Goal: Task Accomplishment & Management: Use online tool/utility

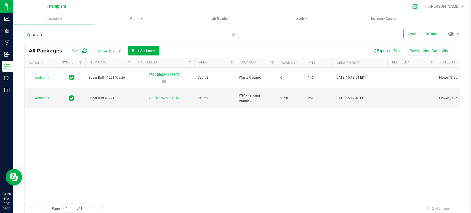
click at [419, 9] on div at bounding box center [415, 7] width 8 height 6
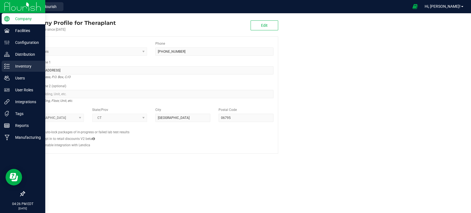
click at [10, 68] on p "Inventory" at bounding box center [26, 66] width 33 height 7
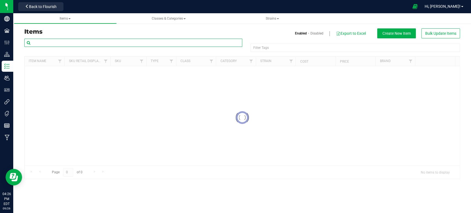
drag, startPoint x: 76, startPoint y: 41, endPoint x: 69, endPoint y: 37, distance: 7.6
click at [75, 41] on input "text" at bounding box center [133, 43] width 218 height 8
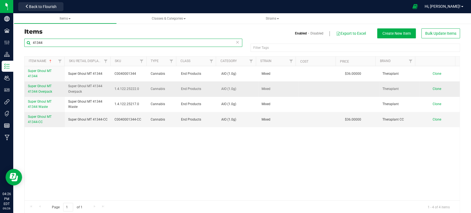
type input "41344"
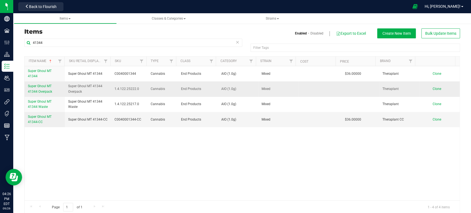
click at [49, 86] on span "Super Ghoul MT 41344 Overpack" at bounding box center [40, 88] width 24 height 9
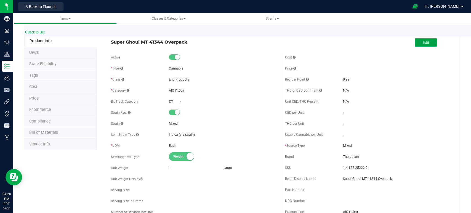
click at [429, 44] on button "Edit" at bounding box center [426, 42] width 22 height 8
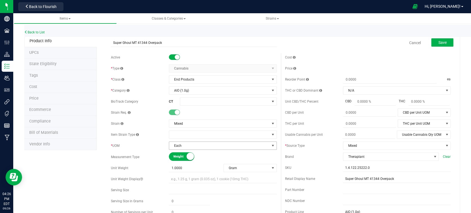
click at [249, 147] on span "Each" at bounding box center [219, 146] width 100 height 8
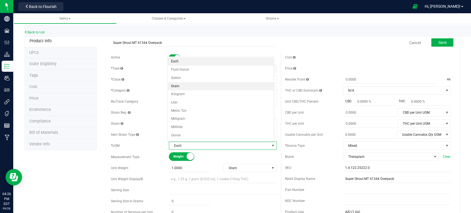
click at [179, 88] on li "Gram" at bounding box center [221, 86] width 106 height 8
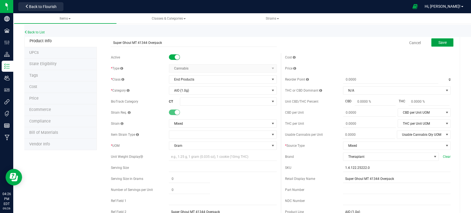
click at [438, 41] on span "Save" at bounding box center [442, 42] width 8 height 4
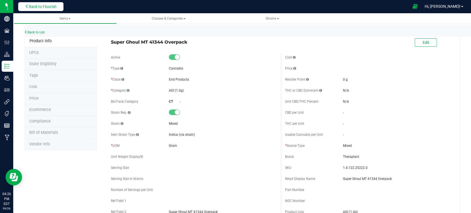
click at [47, 7] on span "Back to Flourish" at bounding box center [43, 6] width 28 height 4
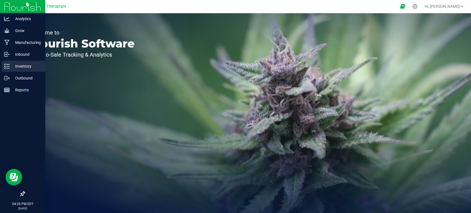
click at [8, 68] on icon at bounding box center [7, 66] width 6 height 6
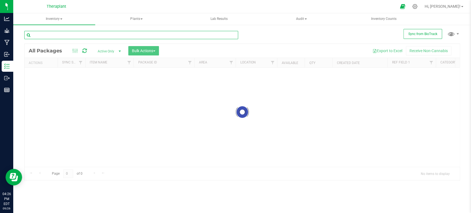
click at [128, 37] on input "text" at bounding box center [131, 35] width 214 height 8
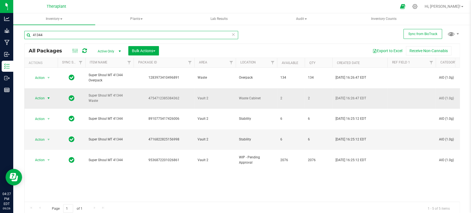
type input "41344"
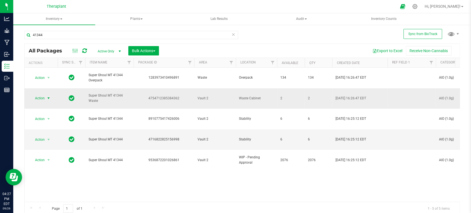
click at [42, 94] on span "Action" at bounding box center [37, 98] width 15 height 8
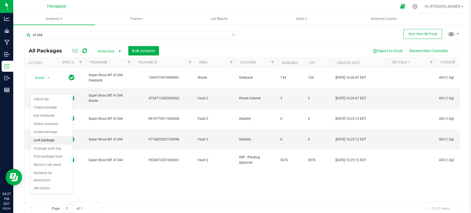
click at [44, 141] on li "Lock package" at bounding box center [51, 140] width 43 height 8
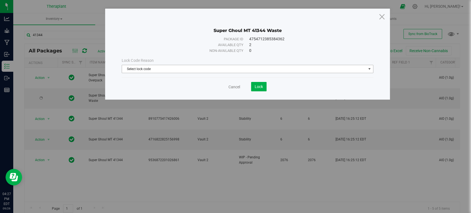
click at [174, 68] on span "Select lock code" at bounding box center [244, 69] width 244 height 8
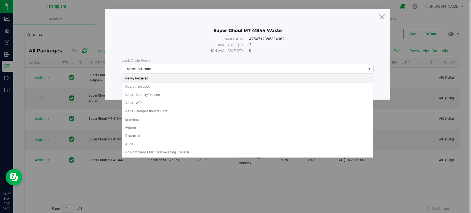
click at [141, 76] on li "Newly Received" at bounding box center [247, 79] width 251 height 8
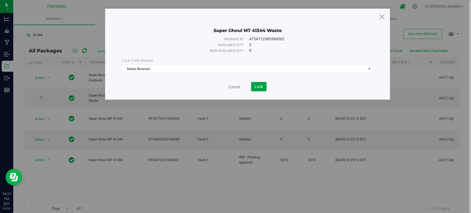
click at [264, 87] on button "Lock" at bounding box center [258, 86] width 15 height 9
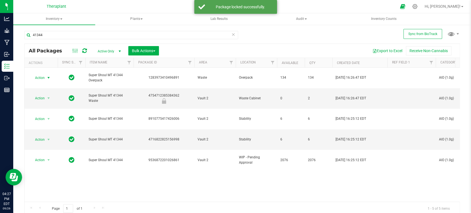
click at [44, 74] on span "Action" at bounding box center [37, 78] width 15 height 8
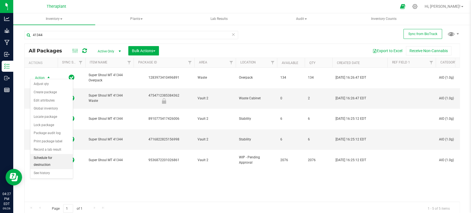
click at [43, 162] on li "Schedule for destruction" at bounding box center [51, 161] width 43 height 15
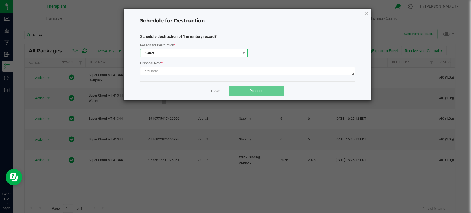
click at [153, 51] on span "Select" at bounding box center [190, 53] width 100 height 8
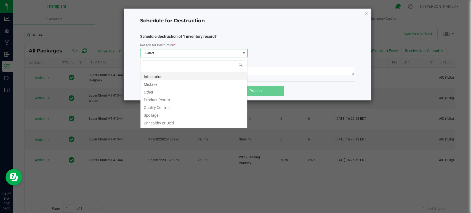
scroll to position [8, 107]
click at [149, 90] on li "Other" at bounding box center [193, 91] width 107 height 8
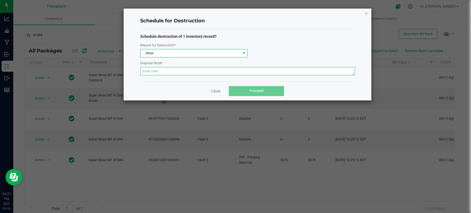
click at [154, 70] on textarea at bounding box center [247, 71] width 215 height 8
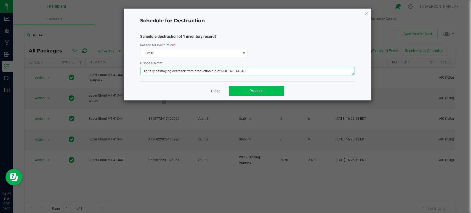
type textarea "Digitally destroying overpack from production run of NDC: 41344. -DT"
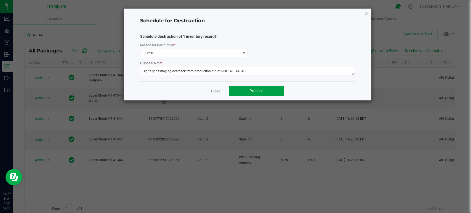
click at [239, 92] on button "Proceed" at bounding box center [256, 91] width 55 height 10
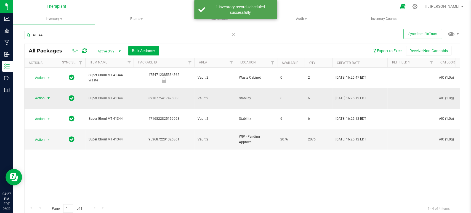
click at [43, 94] on span "Action" at bounding box center [37, 98] width 15 height 8
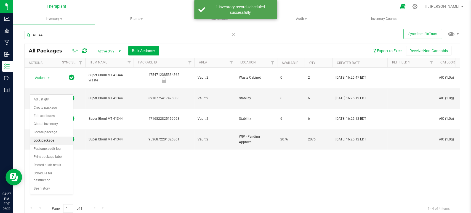
click at [46, 142] on li "Lock package" at bounding box center [51, 141] width 43 height 8
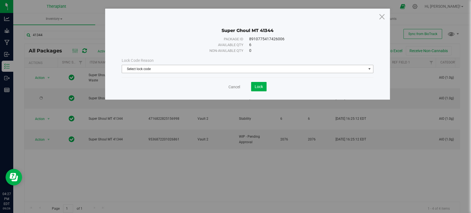
click at [132, 71] on span "Select lock code" at bounding box center [244, 69] width 244 height 8
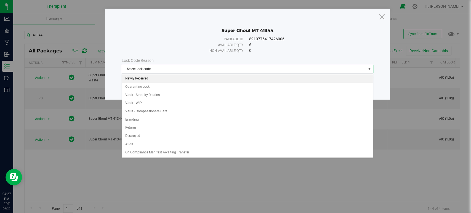
click at [138, 79] on li "Newly Received" at bounding box center [247, 79] width 251 height 8
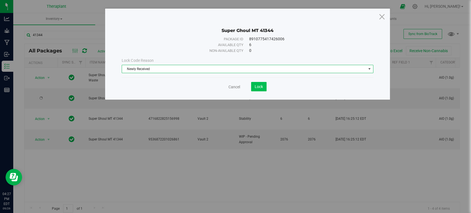
click at [268, 90] on div "Cancel Lock" at bounding box center [247, 86] width 251 height 9
click at [263, 89] on button "Lock" at bounding box center [258, 86] width 15 height 9
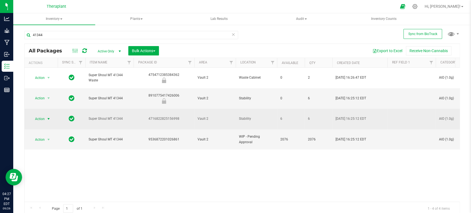
click at [44, 115] on span "Action" at bounding box center [37, 119] width 15 height 8
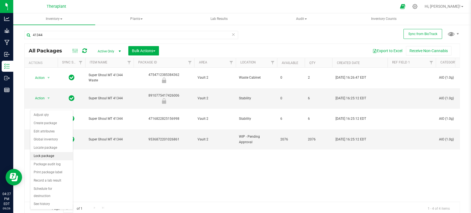
click at [39, 156] on li "Lock package" at bounding box center [51, 156] width 43 height 8
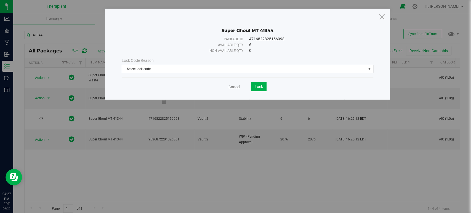
click at [170, 68] on span "Select lock code" at bounding box center [244, 69] width 244 height 8
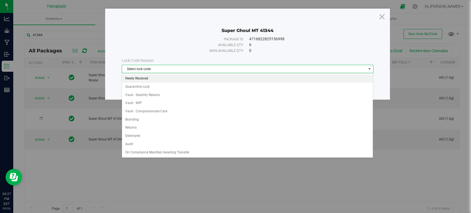
click at [134, 78] on li "Newly Received" at bounding box center [247, 79] width 251 height 8
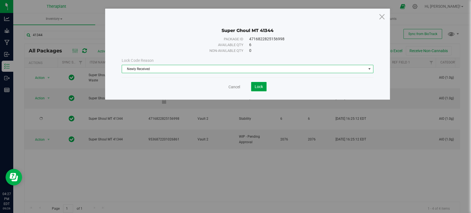
click at [254, 90] on button "Lock" at bounding box center [258, 86] width 15 height 9
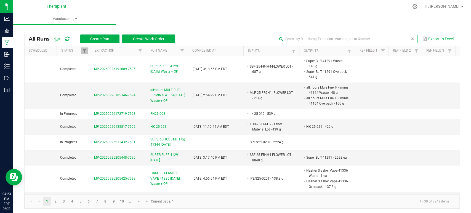
click at [394, 41] on input "text" at bounding box center [347, 39] width 141 height 8
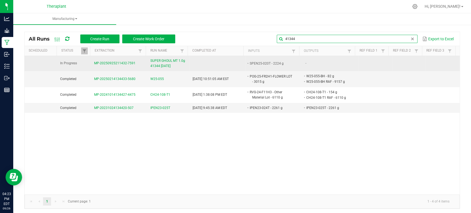
type input "41344"
click at [170, 66] on span "SUPER GHOUL MT 1.0g 41344 [DATE]" at bounding box center [168, 63] width 36 height 10
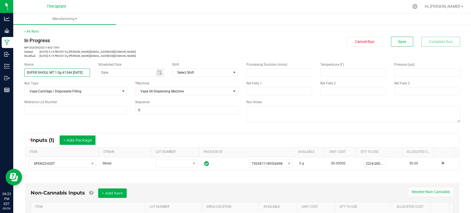
click at [63, 72] on input "SUPER GHOUL MT 1.0g 41344 [DATE]" at bounding box center [57, 72] width 66 height 8
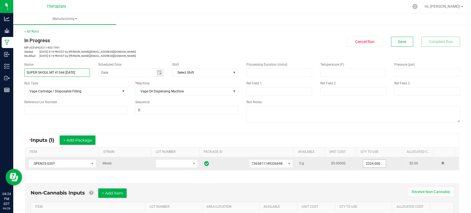
type input "SUPER GHOUL MT 41344 [DATE]"
click at [363, 160] on input "2224.0000 g" at bounding box center [374, 164] width 23 height 8
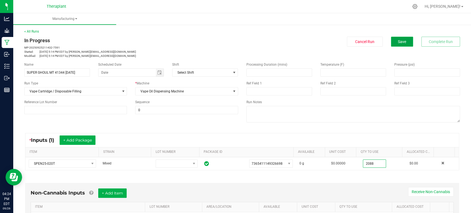
type input "2088.0000 g"
click at [398, 45] on button "Save" at bounding box center [402, 42] width 22 height 10
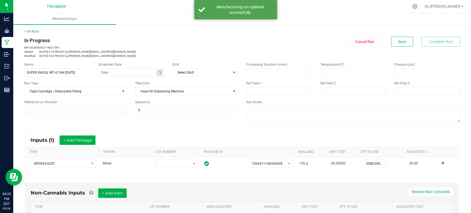
scroll to position [126, 0]
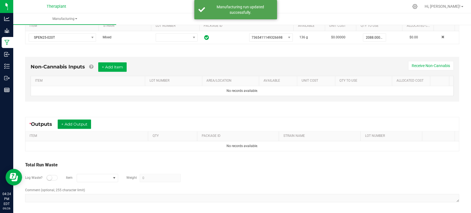
click at [89, 125] on button "+ Add Output" at bounding box center [74, 123] width 33 height 9
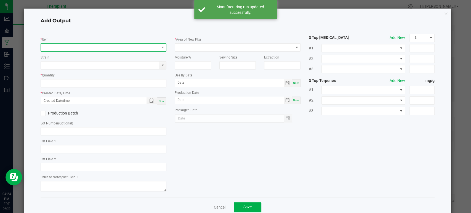
click at [89, 50] on span "NO DATA FOUND" at bounding box center [100, 48] width 118 height 8
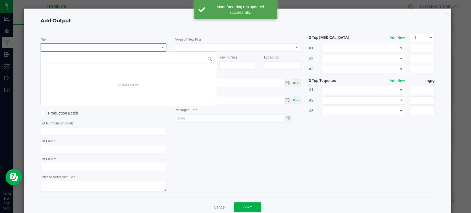
scroll to position [8, 124]
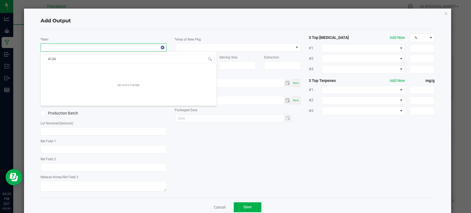
type input "41344"
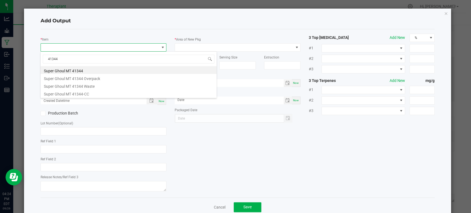
click at [80, 69] on li "Super Ghoul MT 41344" at bounding box center [129, 70] width 176 height 8
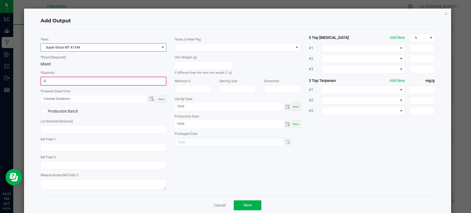
click at [76, 78] on input "0" at bounding box center [103, 81] width 125 height 8
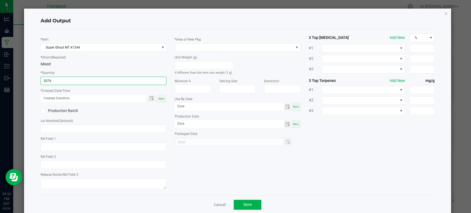
type input "2076 ea"
click at [160, 97] on span "Now" at bounding box center [162, 98] width 6 height 3
type input "[DATE] 4:24 PM"
type input "[DATE]"
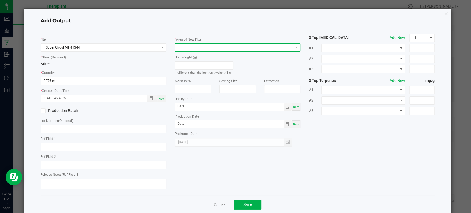
click at [193, 47] on span at bounding box center [234, 48] width 118 height 8
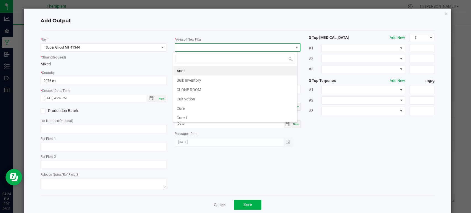
scroll to position [103, 0]
click at [187, 97] on li "Vault 2" at bounding box center [235, 98] width 124 height 9
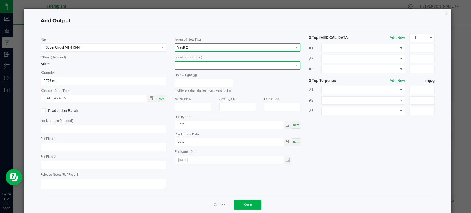
click at [184, 66] on span at bounding box center [234, 66] width 118 height 8
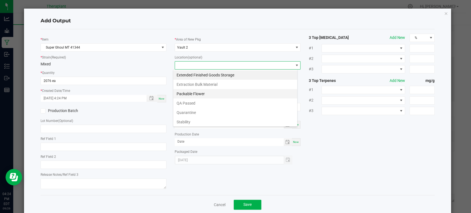
scroll to position [29, 0]
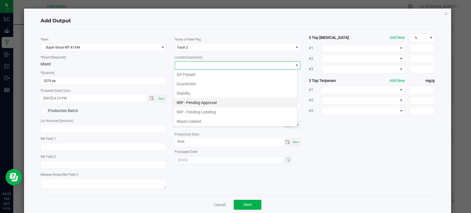
click at [190, 101] on li "WIP - Pending Approval" at bounding box center [235, 102] width 124 height 9
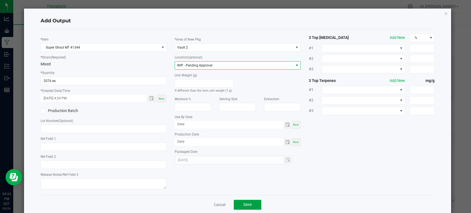
click at [250, 205] on button "Save" at bounding box center [248, 205] width 28 height 10
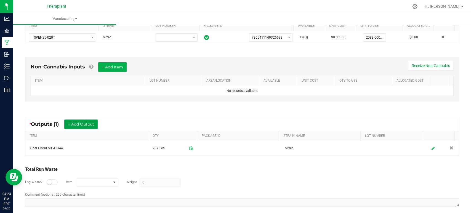
click at [84, 121] on button "+ Add Output" at bounding box center [80, 123] width 33 height 9
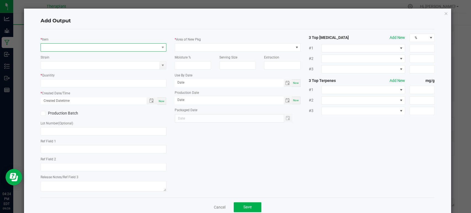
click at [89, 48] on span "NO DATA FOUND" at bounding box center [100, 48] width 118 height 8
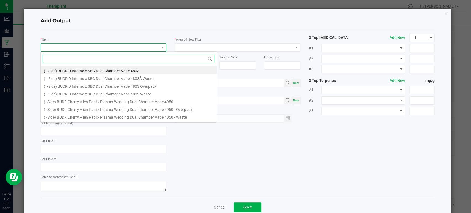
scroll to position [8, 124]
type input "41344"
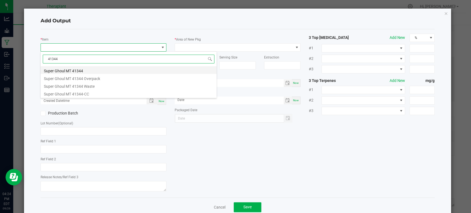
click at [79, 70] on li "Super Ghoul MT 41344" at bounding box center [129, 70] width 176 height 8
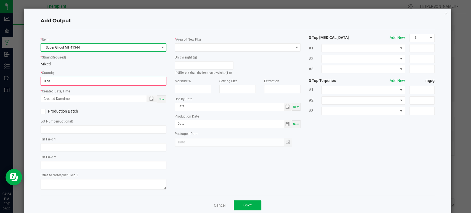
click at [77, 81] on input "0 ea" at bounding box center [103, 81] width 125 height 8
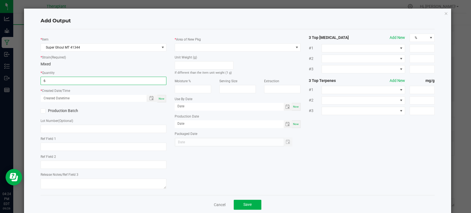
type input "6 ea"
click at [163, 99] on span "Now" at bounding box center [162, 98] width 6 height 3
type input "[DATE] 4:24 PM"
type input "[DATE]"
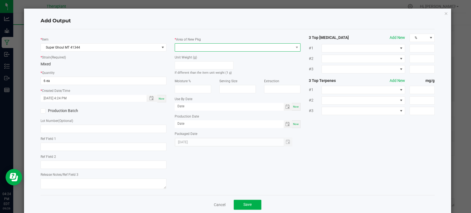
click at [185, 46] on span at bounding box center [234, 48] width 118 height 8
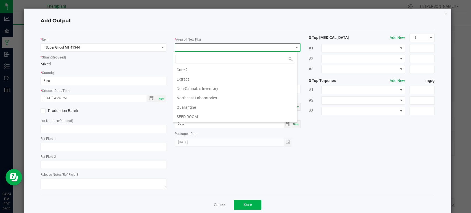
scroll to position [103, 0]
click at [185, 97] on li "Vault 2" at bounding box center [235, 98] width 124 height 9
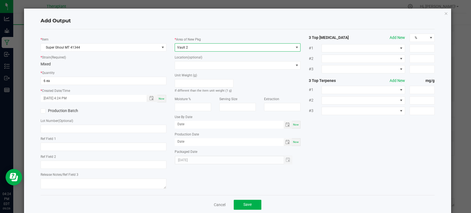
click at [182, 59] on label "Location (optional)" at bounding box center [189, 57] width 28 height 5
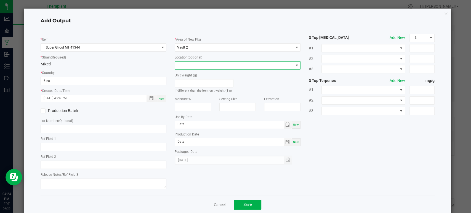
click at [182, 65] on span at bounding box center [234, 66] width 118 height 8
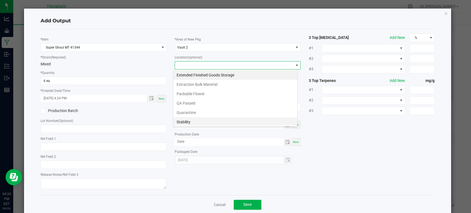
scroll to position [8, 124]
click at [185, 121] on li "Stability" at bounding box center [235, 121] width 124 height 9
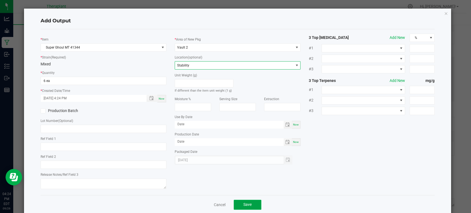
click at [249, 201] on button "Save" at bounding box center [248, 205] width 28 height 10
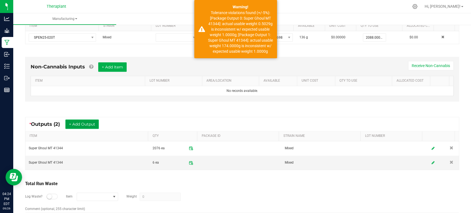
click at [84, 121] on button "+ Add Output" at bounding box center [81, 123] width 33 height 9
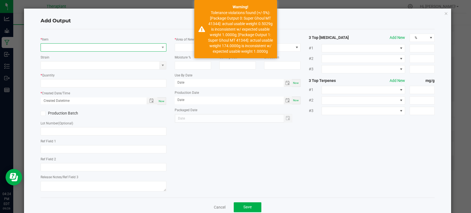
click at [90, 46] on span "NO DATA FOUND" at bounding box center [100, 48] width 118 height 8
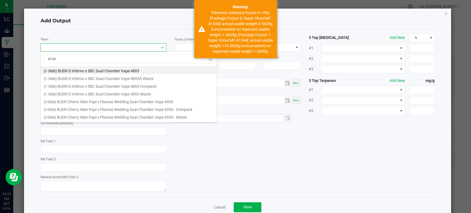
type input "41344"
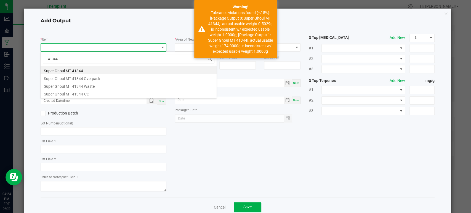
click at [75, 71] on li "Super Ghoul MT 41344" at bounding box center [129, 70] width 176 height 8
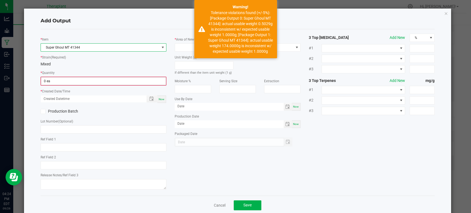
click at [74, 80] on input "0 ea" at bounding box center [103, 81] width 125 height 8
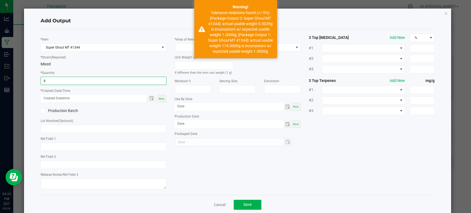
type input "6 ea"
click at [160, 97] on span "Now" at bounding box center [162, 98] width 6 height 3
type input "[DATE] 4:24 PM"
type input "[DATE]"
click at [184, 48] on span at bounding box center [234, 48] width 118 height 8
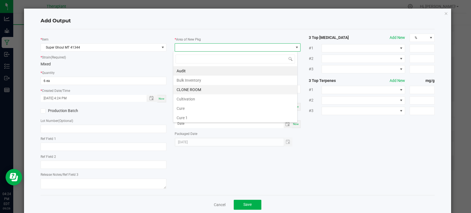
scroll to position [103, 0]
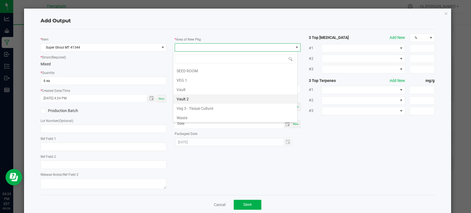
click at [185, 96] on li "Vault 2" at bounding box center [235, 98] width 124 height 9
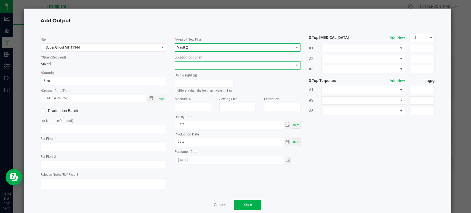
click at [185, 68] on span at bounding box center [234, 66] width 118 height 8
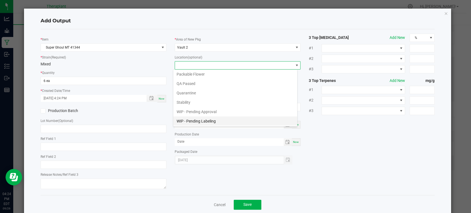
scroll to position [29, 0]
click at [185, 94] on li "Stability" at bounding box center [235, 93] width 124 height 9
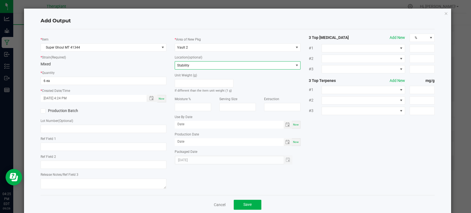
click at [240, 198] on div "Cancel Save" at bounding box center [238, 204] width 394 height 19
click at [241, 201] on button "Save" at bounding box center [248, 205] width 28 height 10
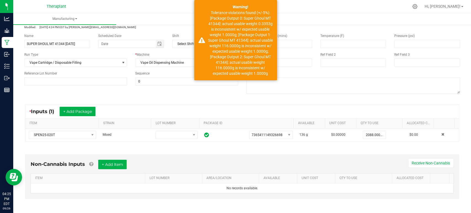
scroll to position [0, 0]
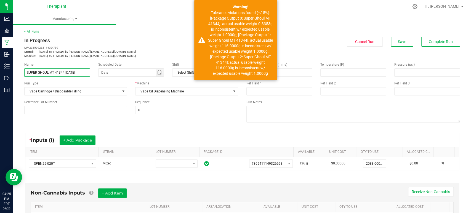
drag, startPoint x: 81, startPoint y: 73, endPoint x: 29, endPoint y: 76, distance: 52.2
click at [29, 76] on input "SUPER GHOUL MT 41344 [DATE]" at bounding box center [57, 72] width 66 height 8
click at [84, 73] on input "SUPER GHOUL MT 41344 [DATE]" at bounding box center [57, 72] width 66 height 8
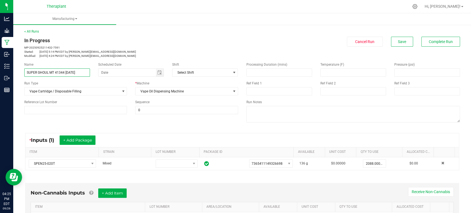
drag, startPoint x: 83, startPoint y: 73, endPoint x: 23, endPoint y: 75, distance: 59.9
click at [23, 75] on div "Name SUPER GHOUL MT 41344 [DATE]" at bounding box center [57, 69] width 74 height 15
click at [129, 54] on p "Modified: [DATE] 4:24 PM EDT by [PERSON_NAME][EMAIL_ADDRESS][DOMAIN_NAME]" at bounding box center [131, 56] width 214 height 4
click at [422, 43] on button "Complete Run" at bounding box center [440, 42] width 39 height 10
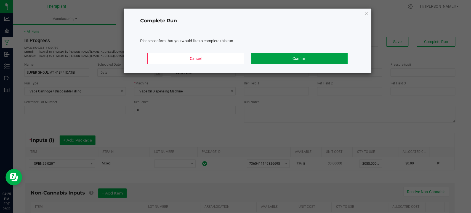
click at [271, 58] on button "Confirm" at bounding box center [299, 59] width 97 height 12
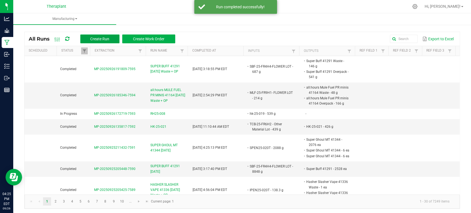
click at [113, 39] on button "Create Run" at bounding box center [99, 38] width 39 height 9
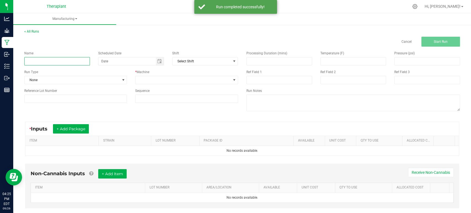
click at [75, 60] on input at bounding box center [57, 61] width 66 height 8
paste input "SUPER GHOUL MT 41344 [DATE]"
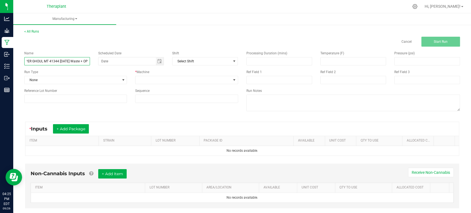
scroll to position [0, 10]
type input "SUPER GHOUL MT 41344 [DATE] Waste + OP"
click at [158, 81] on span at bounding box center [183, 80] width 95 height 8
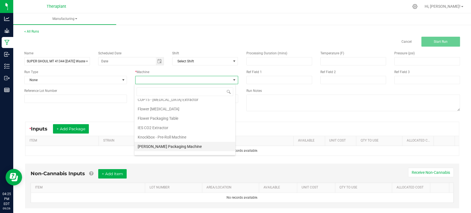
scroll to position [0, 0]
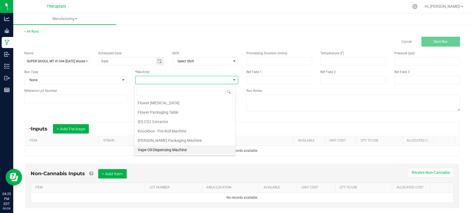
click at [155, 148] on li "Vape Oil Dispensing Machine" at bounding box center [184, 149] width 101 height 9
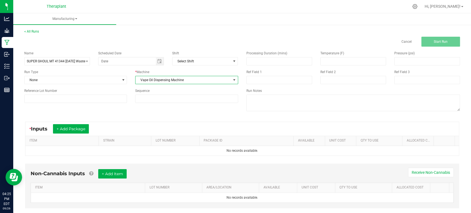
click at [62, 123] on div "* Inputs + Add Package" at bounding box center [242, 129] width 434 height 14
click at [67, 130] on button "+ Add Package" at bounding box center [71, 128] width 36 height 9
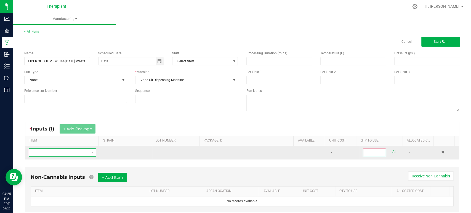
click at [62, 151] on span "NO DATA FOUND" at bounding box center [59, 153] width 60 height 8
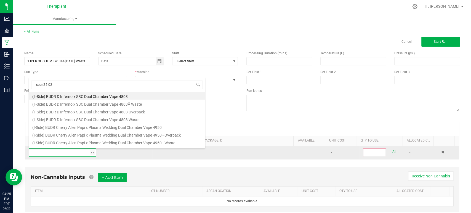
type input "spen25-020"
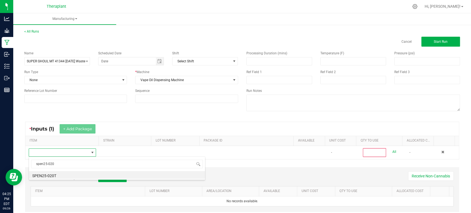
click at [54, 175] on li "SPEN25-020T" at bounding box center [117, 175] width 176 height 8
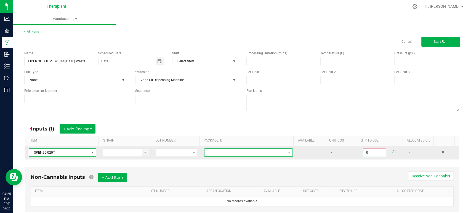
click at [232, 154] on span at bounding box center [245, 153] width 81 height 8
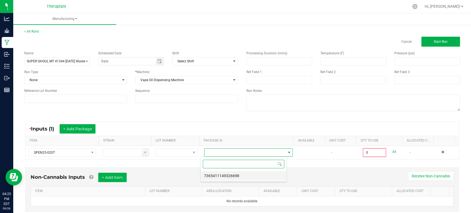
click at [236, 176] on li "7365411149326698" at bounding box center [244, 175] width 86 height 9
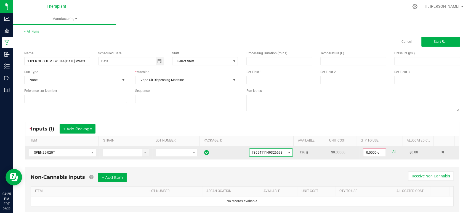
click at [392, 152] on link "All" at bounding box center [394, 151] width 4 height 7
type input "136.0000 g"
click at [435, 44] on button "Start Run" at bounding box center [440, 42] width 39 height 10
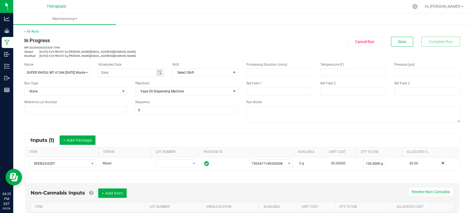
scroll to position [126, 0]
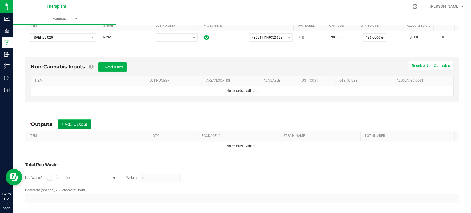
click at [83, 120] on button "+ Add Output" at bounding box center [74, 123] width 33 height 9
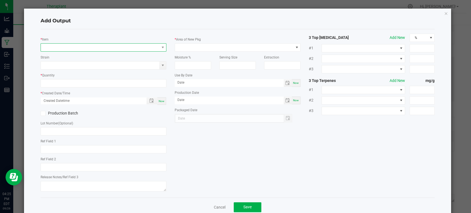
click at [88, 49] on span "NO DATA FOUND" at bounding box center [100, 48] width 118 height 8
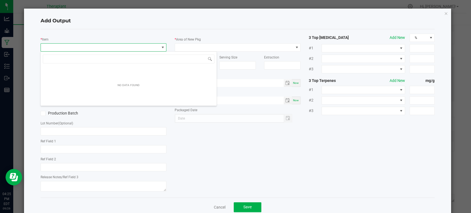
scroll to position [8, 124]
type input "41344"
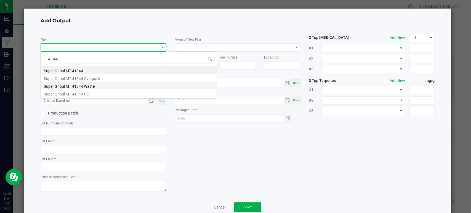
click at [84, 87] on li "Super Ghoul MT 41344 Waste" at bounding box center [129, 86] width 176 height 8
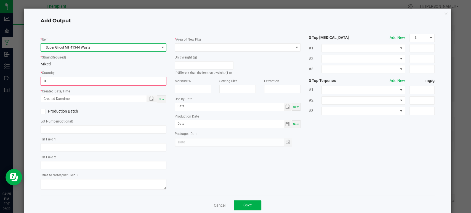
click at [69, 81] on input "0" at bounding box center [103, 81] width 125 height 8
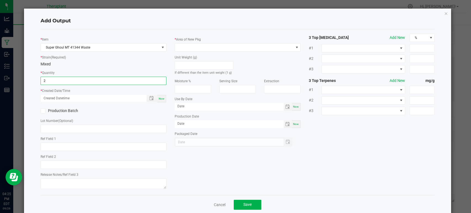
type input "2 ea"
click at [159, 97] on span "Now" at bounding box center [162, 98] width 6 height 3
type input "[DATE] 4:25 PM"
type input "[DATE]"
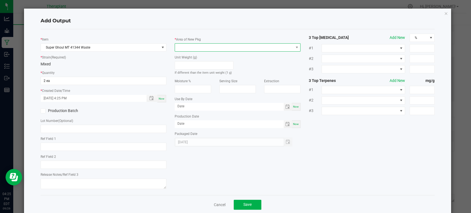
click at [186, 48] on span at bounding box center [234, 48] width 118 height 8
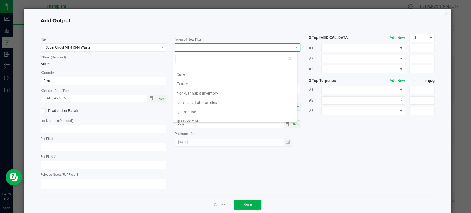
scroll to position [103, 0]
drag, startPoint x: 187, startPoint y: 96, endPoint x: 187, endPoint y: 91, distance: 5.0
click at [187, 96] on li "Vault 2" at bounding box center [235, 98] width 124 height 9
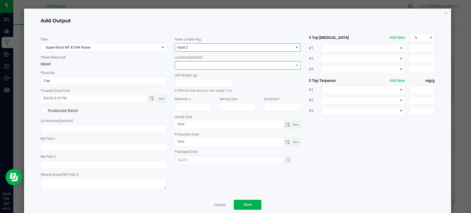
click at [184, 66] on span at bounding box center [234, 66] width 118 height 8
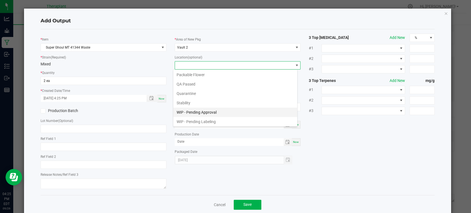
scroll to position [29, 0]
click at [191, 119] on li "Waste Cabinet" at bounding box center [235, 121] width 124 height 9
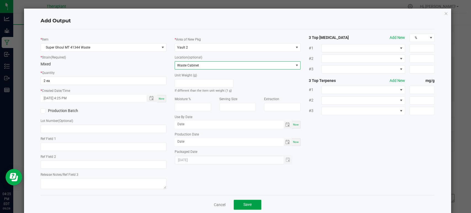
click at [243, 202] on span "Save" at bounding box center [247, 204] width 8 height 4
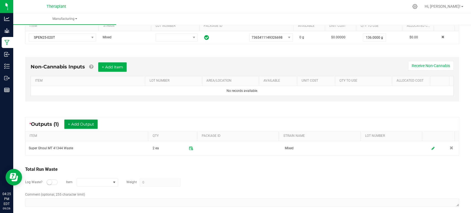
click at [92, 119] on button "+ Add Output" at bounding box center [80, 123] width 33 height 9
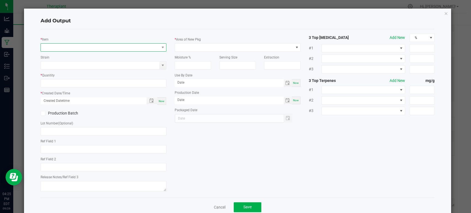
click at [93, 44] on span "NO DATA FOUND" at bounding box center [100, 48] width 118 height 8
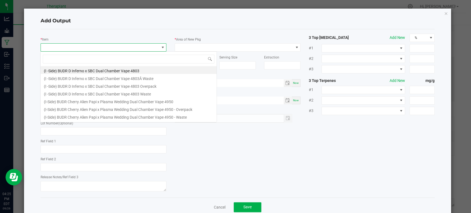
scroll to position [8, 124]
type input "41344"
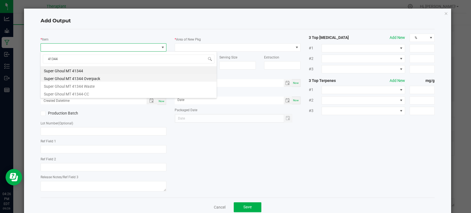
click at [92, 76] on li "Super Ghoul MT 41344 Overpack" at bounding box center [129, 78] width 176 height 8
type input "0 ea"
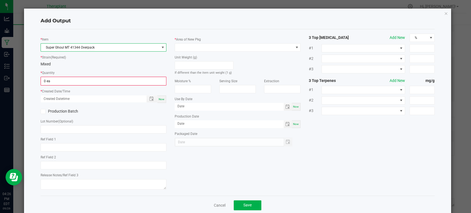
click at [444, 14] on icon "button" at bounding box center [446, 13] width 4 height 7
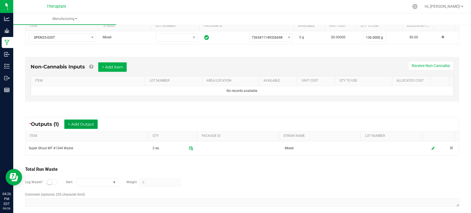
click at [84, 121] on button "+ Add Output" at bounding box center [80, 123] width 33 height 9
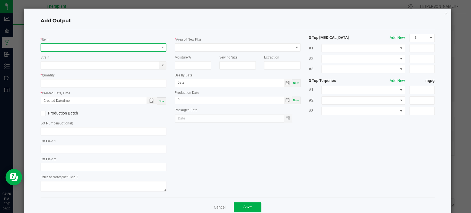
click at [94, 48] on span "NO DATA FOUND" at bounding box center [100, 48] width 118 height 8
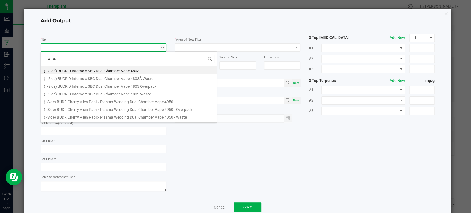
type input "41344"
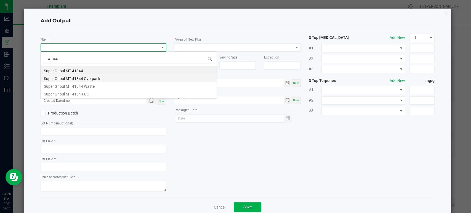
click at [90, 79] on li "Super Ghoul MT 41344 Overpack" at bounding box center [129, 78] width 176 height 8
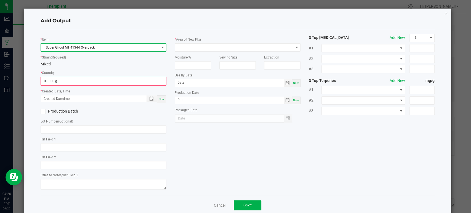
click at [84, 81] on input "0.0000 g" at bounding box center [103, 81] width 125 height 8
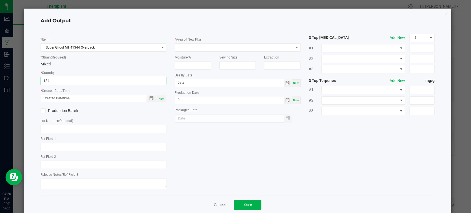
type input "134.0000 g"
click at [162, 98] on span "Now" at bounding box center [162, 98] width 6 height 3
type input "[DATE] 4:26 PM"
type input "[DATE]"
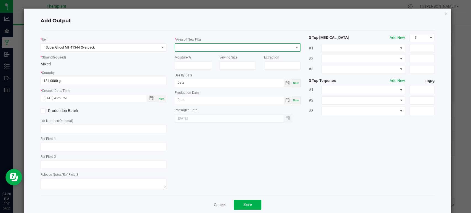
click at [179, 48] on span at bounding box center [234, 48] width 118 height 8
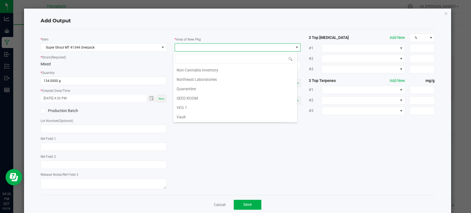
scroll to position [103, 0]
click at [185, 116] on li "Waste" at bounding box center [235, 117] width 124 height 9
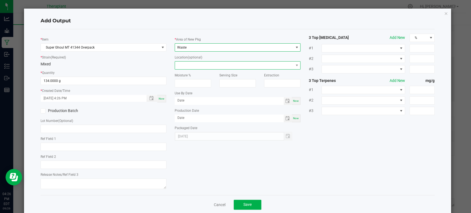
click at [188, 64] on span at bounding box center [234, 66] width 118 height 8
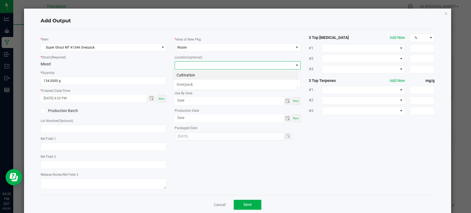
scroll to position [8, 124]
click at [188, 86] on li "Overpack" at bounding box center [235, 84] width 124 height 9
click at [248, 203] on span "Save" at bounding box center [247, 204] width 8 height 4
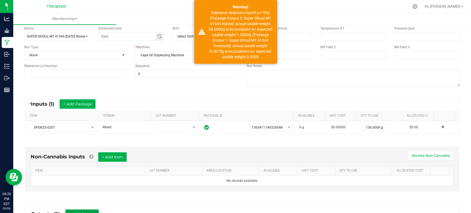
scroll to position [0, 0]
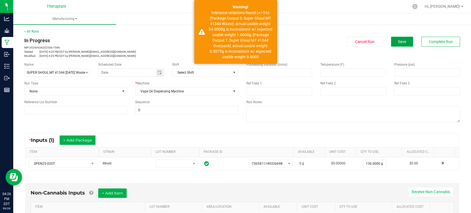
click at [405, 42] on button "Save" at bounding box center [402, 42] width 22 height 10
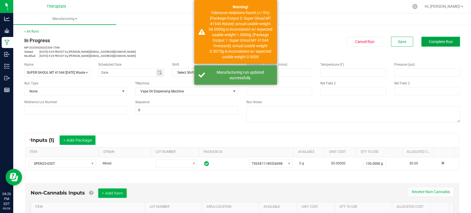
click at [421, 41] on button "Complete Run" at bounding box center [440, 42] width 39 height 10
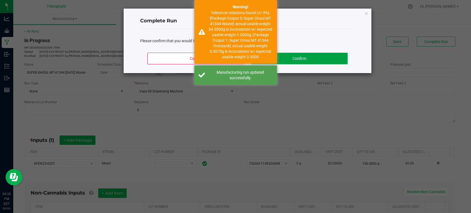
click at [305, 60] on button "Confirm" at bounding box center [299, 59] width 97 height 12
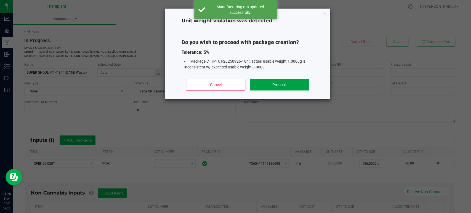
click at [292, 83] on button "Proceed" at bounding box center [279, 85] width 59 height 12
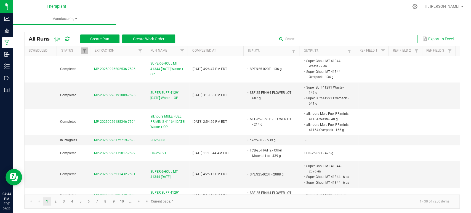
click at [392, 42] on input "text" at bounding box center [347, 39] width 141 height 8
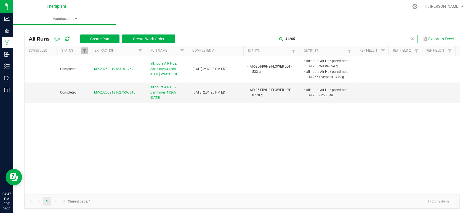
type input "41265"
